Goal: Check status

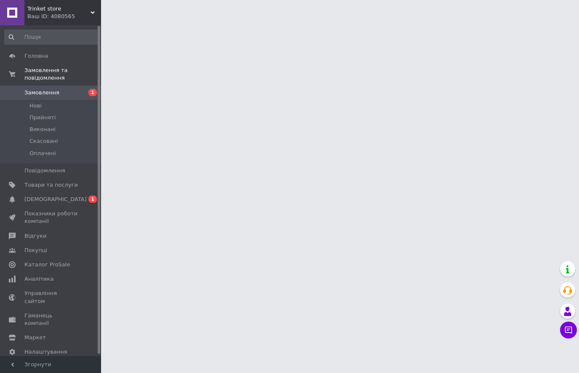
click at [35, 89] on span "Замовлення" at bounding box center [41, 93] width 35 height 8
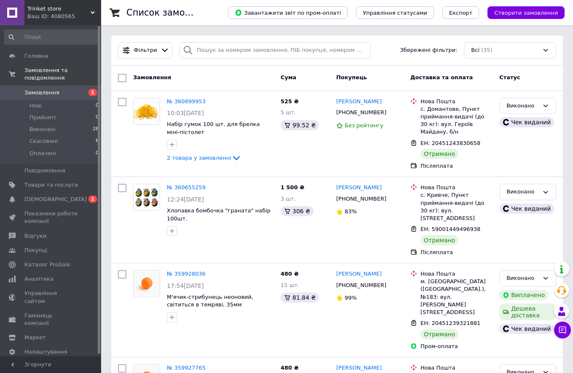
click at [51, 85] on link "Замовлення 1" at bounding box center [52, 92] width 104 height 14
click at [35, 195] on span "[DEMOGRAPHIC_DATA]" at bounding box center [55, 199] width 62 height 8
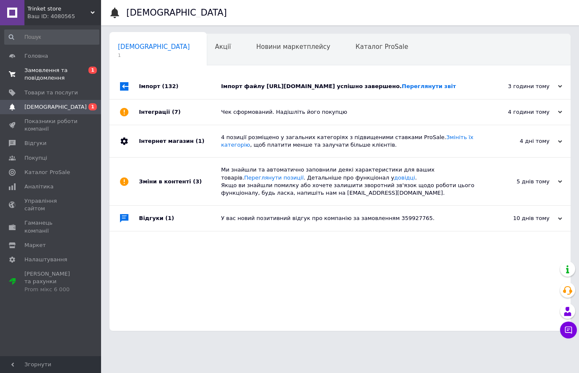
click at [40, 72] on span "Замовлення та повідомлення" at bounding box center [50, 74] width 53 height 15
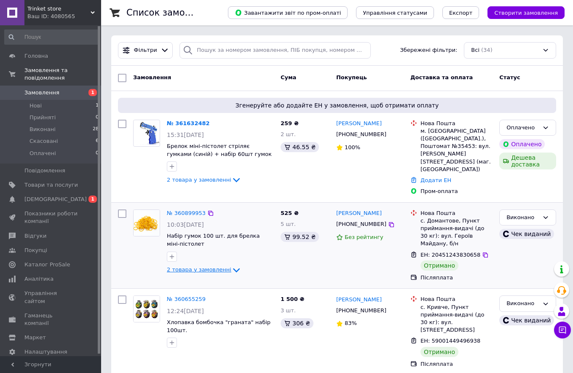
click at [186, 266] on span "2 товара у замовленні" at bounding box center [199, 269] width 64 height 6
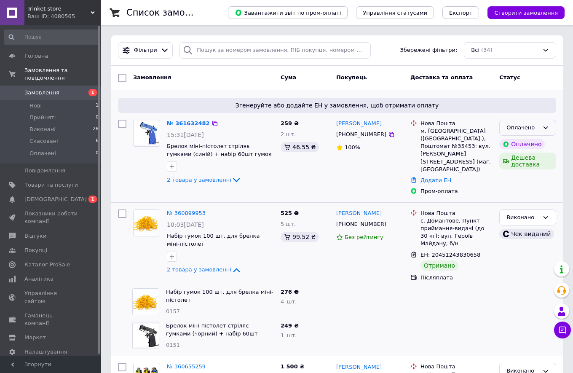
click at [370, 126] on div "Оплачено" at bounding box center [522, 127] width 32 height 9
click at [370, 147] on li "Прийнято" at bounding box center [527, 145] width 56 height 16
